Goal: Information Seeking & Learning: Learn about a topic

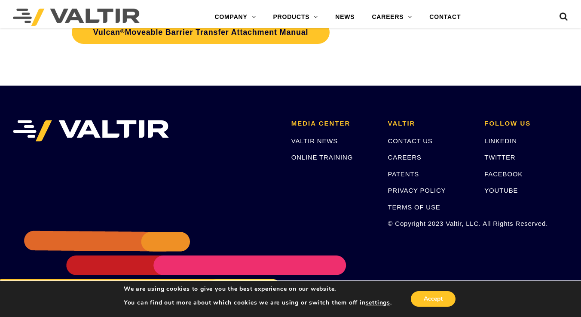
scroll to position [1667, 0]
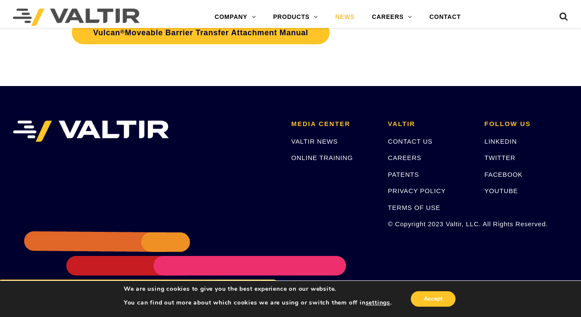
click at [352, 18] on link "NEWS" at bounding box center [344, 17] width 37 height 17
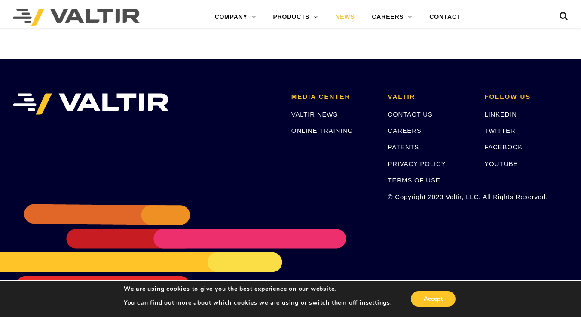
scroll to position [341, 0]
click at [455, 15] on link "CONTACT" at bounding box center [445, 17] width 49 height 17
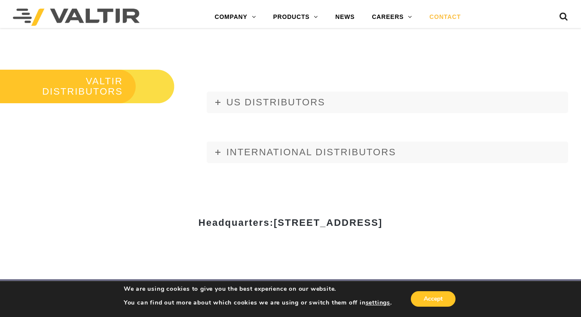
scroll to position [960, 0]
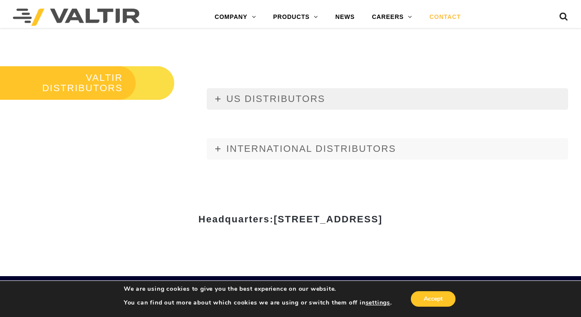
click at [305, 96] on span "US DISTRIBUTORS" at bounding box center [275, 98] width 99 height 11
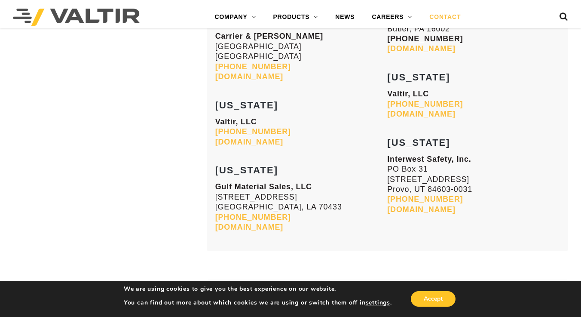
scroll to position [3526, 0]
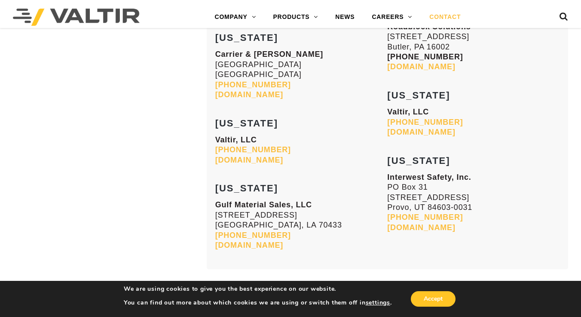
click at [315, 297] on link "INTERNATIONAL DISTRIBUTORS" at bounding box center [387, 307] width 361 height 21
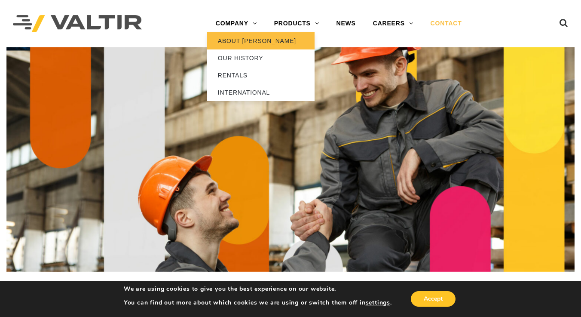
click at [244, 38] on link "ABOUT [PERSON_NAME]" at bounding box center [260, 40] width 107 height 17
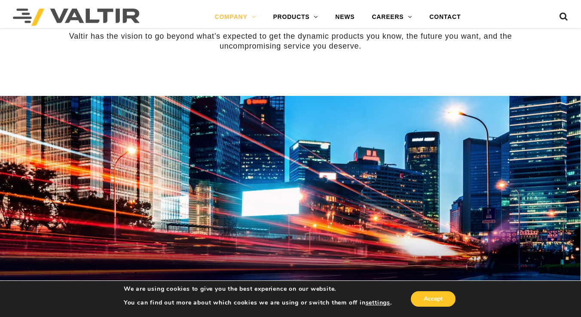
scroll to position [498, 0]
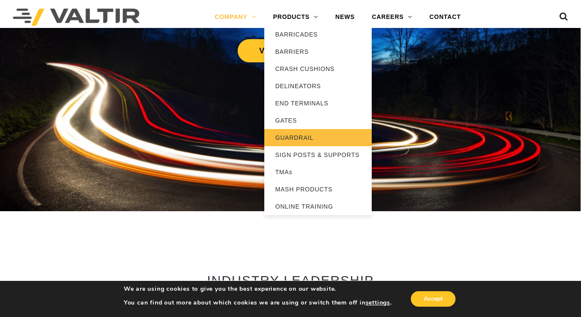
click at [303, 132] on link "GUARDRAIL" at bounding box center [317, 137] width 107 height 17
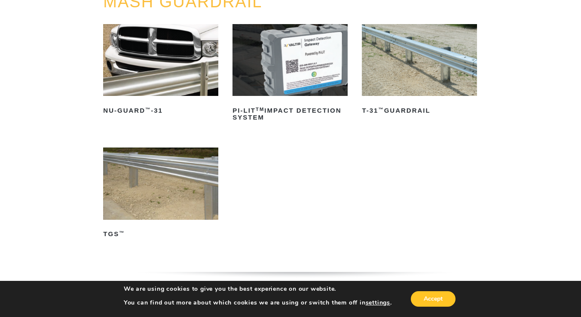
scroll to position [118, 0]
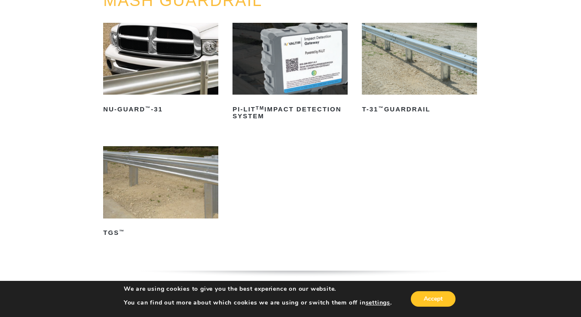
click at [397, 74] on img at bounding box center [419, 59] width 115 height 72
click at [142, 188] on img at bounding box center [160, 182] width 115 height 72
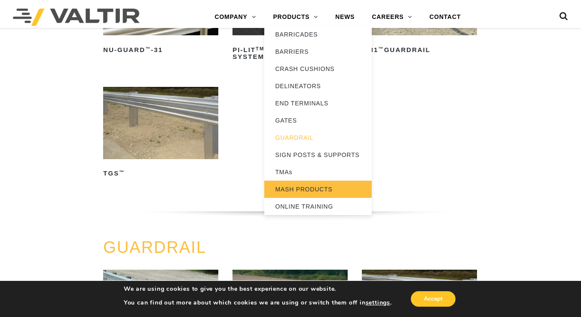
click at [309, 189] on link "MASH PRODUCTS" at bounding box center [317, 188] width 107 height 17
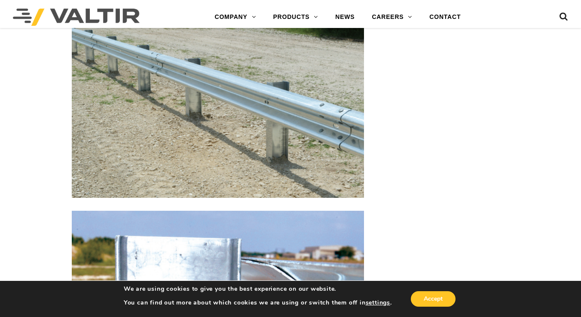
scroll to position [851, 0]
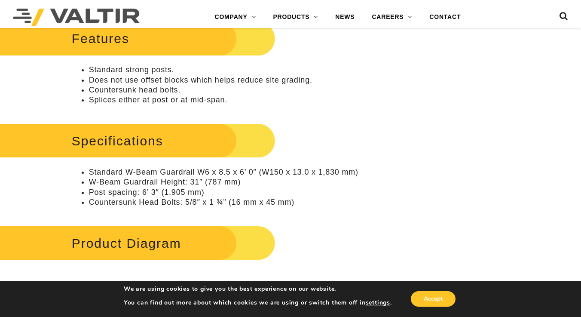
scroll to position [373, 0]
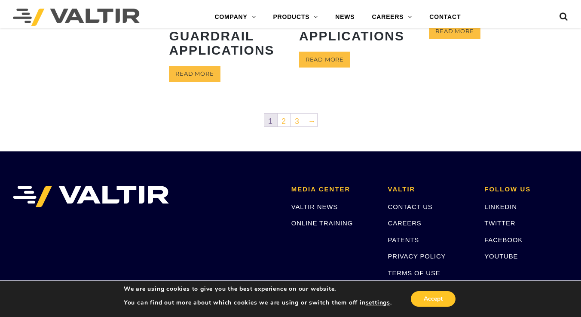
scroll to position [386, 0]
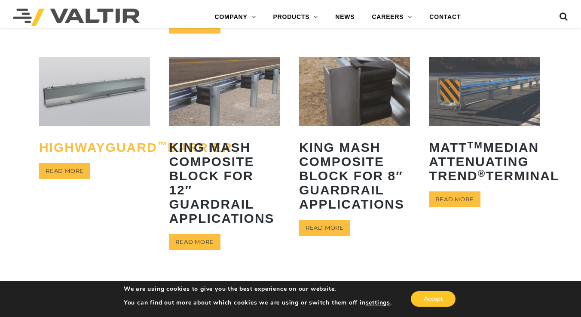
click at [82, 143] on h2 "HighwayGuard ™ Barrier" at bounding box center [94, 147] width 111 height 27
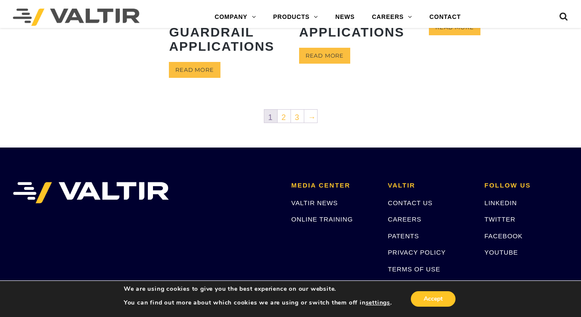
scroll to position [563, 0]
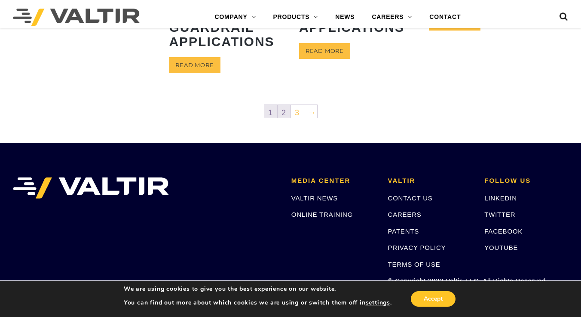
click at [284, 112] on link "2" at bounding box center [284, 111] width 13 height 13
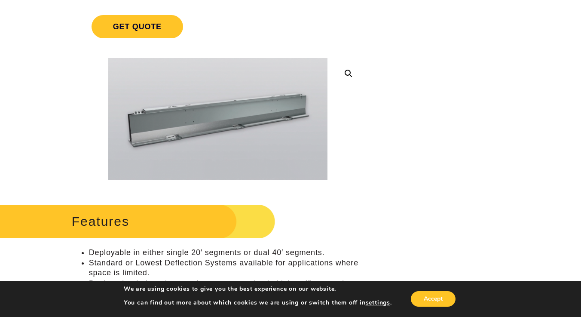
scroll to position [146, 0]
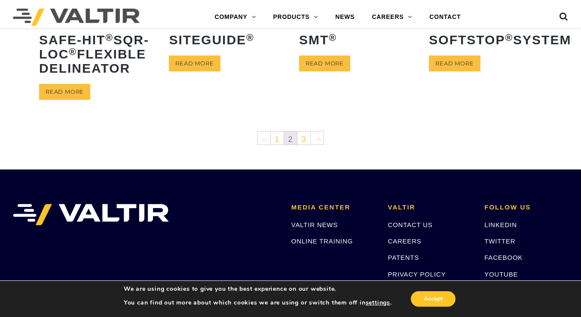
scroll to position [486, 0]
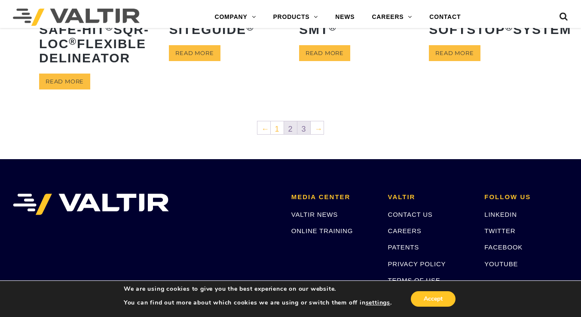
click at [304, 134] on link "3" at bounding box center [303, 127] width 13 height 13
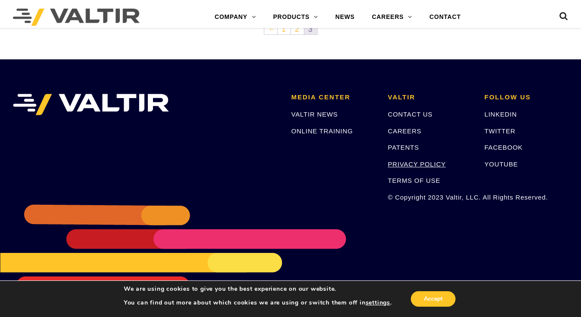
scroll to position [384, 0]
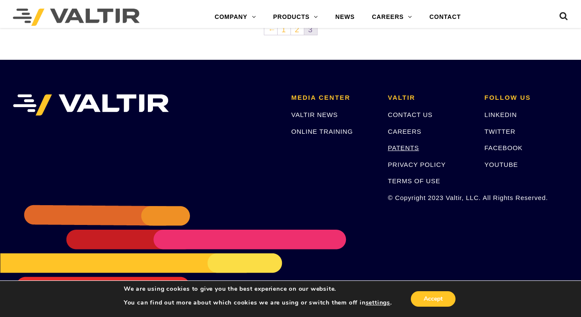
click at [397, 149] on link "PATENTS" at bounding box center [403, 147] width 31 height 7
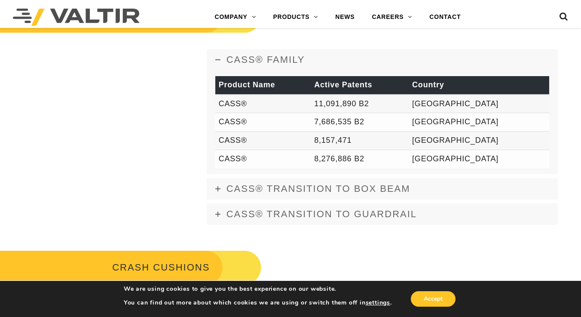
scroll to position [441, 0]
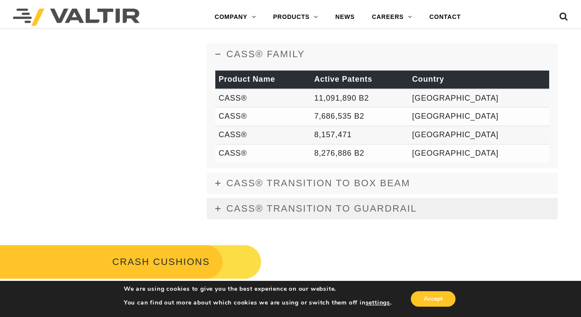
click at [371, 204] on span "CASS® TRANSITION TO GUARDRAIL" at bounding box center [321, 208] width 190 height 11
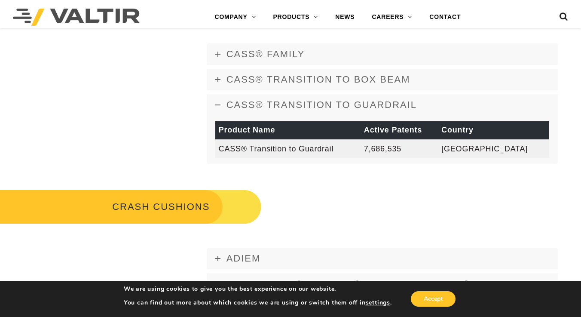
click at [235, 146] on td "CASS® Transition to Guardrail" at bounding box center [287, 149] width 145 height 18
click at [224, 152] on td "CASS® Transition to Guardrail" at bounding box center [287, 149] width 145 height 18
click at [413, 151] on td "7,686,535" at bounding box center [398, 149] width 77 height 18
click at [219, 146] on td "CASS® Transition to Guardrail" at bounding box center [287, 149] width 145 height 18
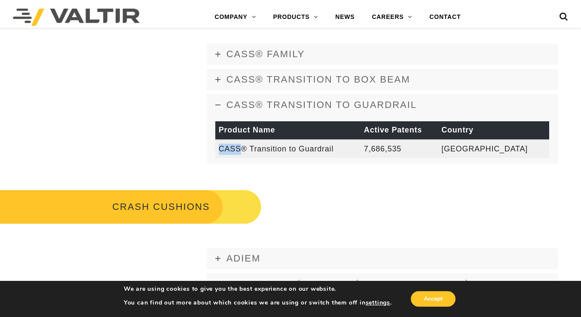
click at [219, 146] on td "CASS® Transition to Guardrail" at bounding box center [287, 149] width 145 height 18
click at [265, 102] on span "CASS® TRANSITION TO GUARDRAIL" at bounding box center [321, 104] width 190 height 11
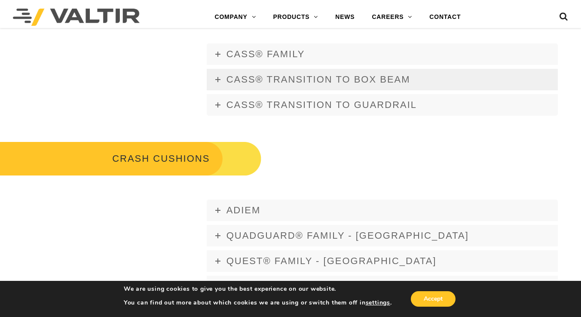
click at [262, 79] on span "CASS® TRANSITION TO BOX BEAM" at bounding box center [318, 79] width 184 height 11
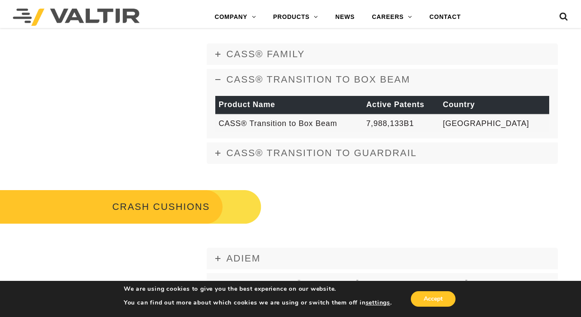
click at [262, 79] on span "CASS® TRANSITION TO BOX BEAM" at bounding box center [318, 79] width 184 height 11
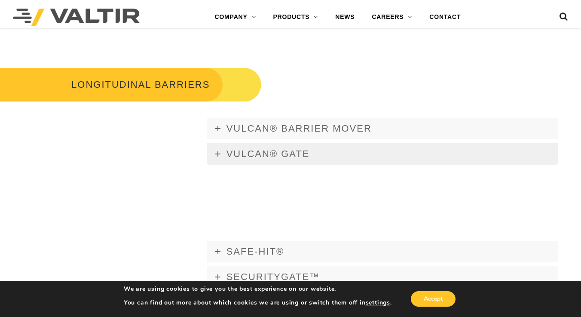
scroll to position [1059, 0]
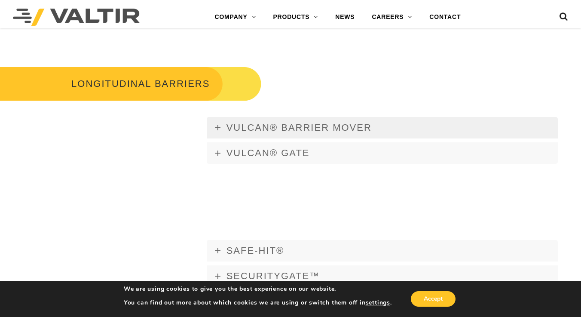
click at [268, 128] on span "Vulcan® Barrier Mover" at bounding box center [298, 127] width 145 height 11
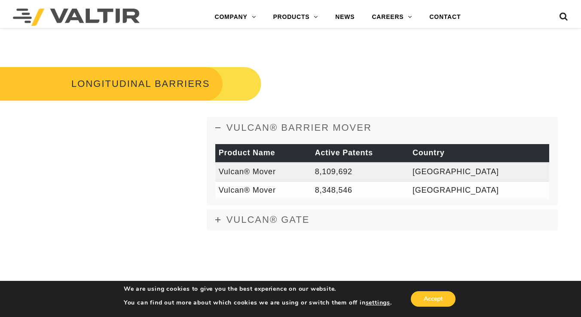
click at [260, 172] on td "Vulcan® Mover" at bounding box center [263, 171] width 96 height 18
click at [235, 172] on td "Vulcan® Mover" at bounding box center [263, 171] width 96 height 18
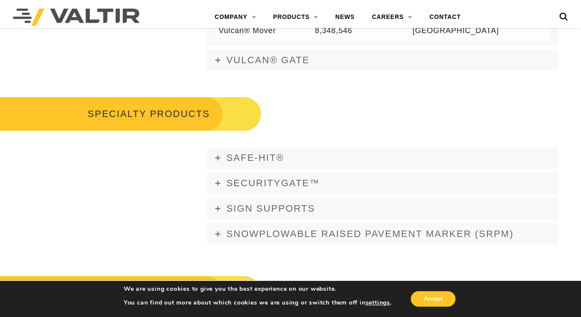
scroll to position [1353, 0]
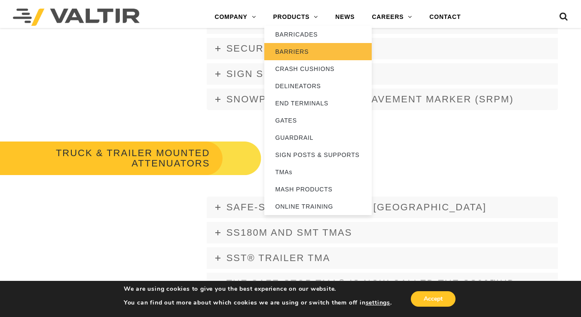
click at [304, 54] on link "BARRIERS" at bounding box center [317, 51] width 107 height 17
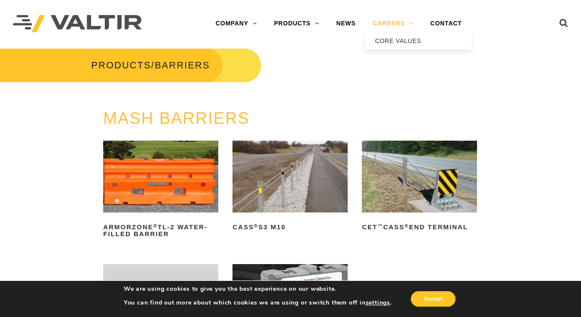
click at [401, 21] on link "CAREERS" at bounding box center [393, 23] width 58 height 17
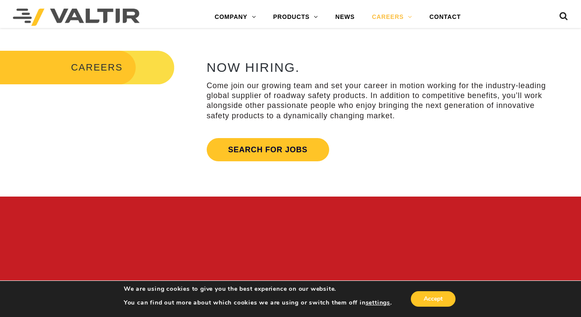
scroll to position [278, 0]
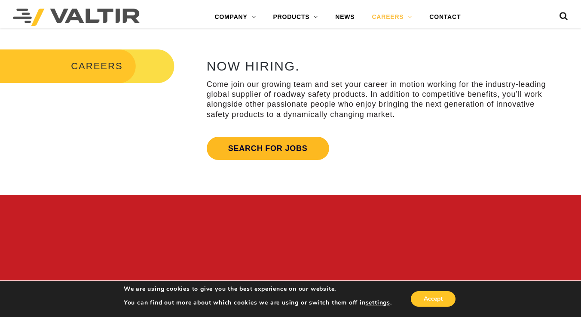
click at [301, 143] on link "Search for jobs" at bounding box center [268, 148] width 122 height 23
click at [342, 16] on link "NEWS" at bounding box center [344, 17] width 37 height 17
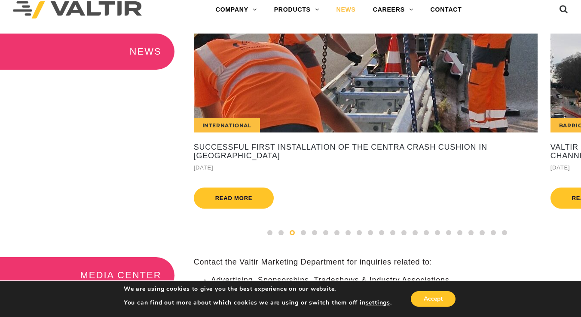
scroll to position [14, 0]
click at [238, 199] on link "Read more" at bounding box center [234, 197] width 80 height 21
